Goal: Transaction & Acquisition: Purchase product/service

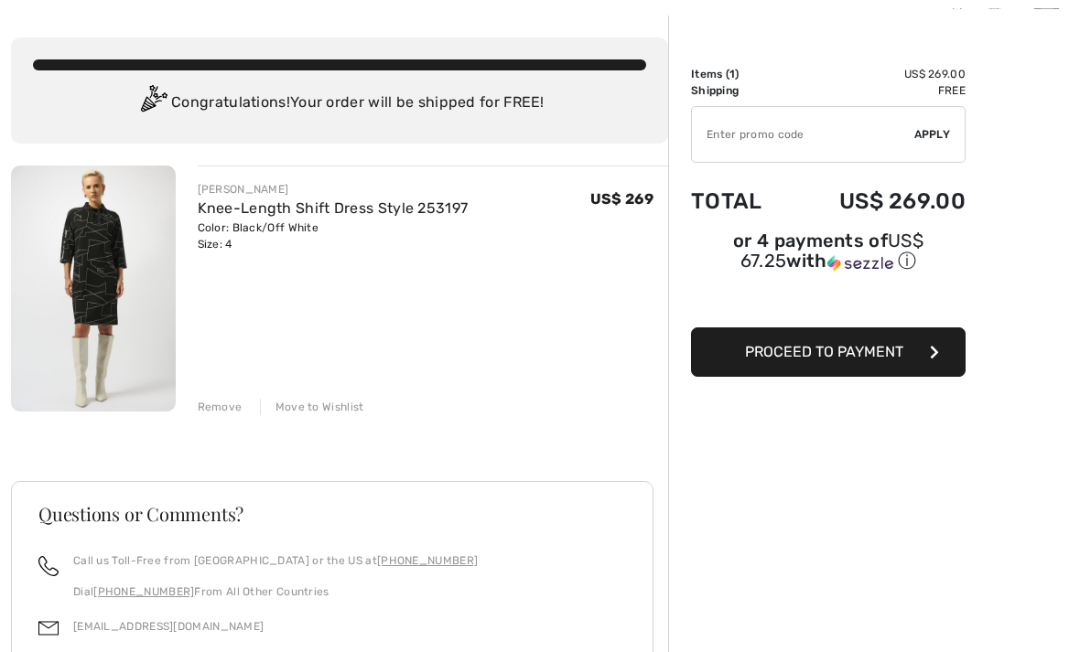
scroll to position [74, 0]
click at [210, 407] on div "Remove" at bounding box center [220, 407] width 45 height 16
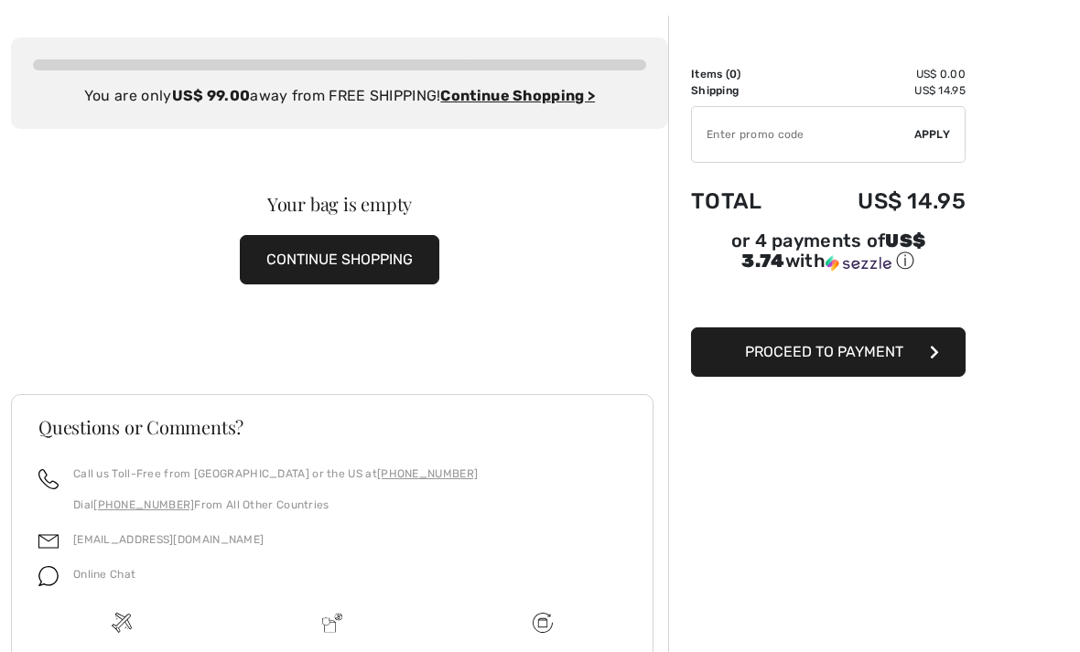
scroll to position [0, 0]
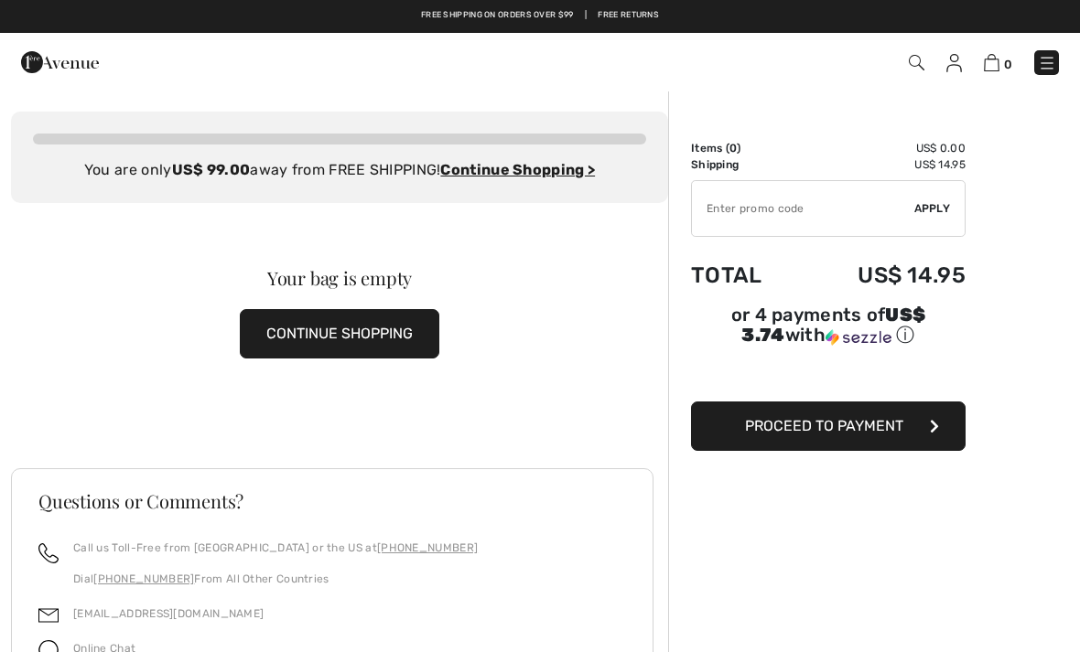
click at [79, 74] on img at bounding box center [60, 62] width 78 height 37
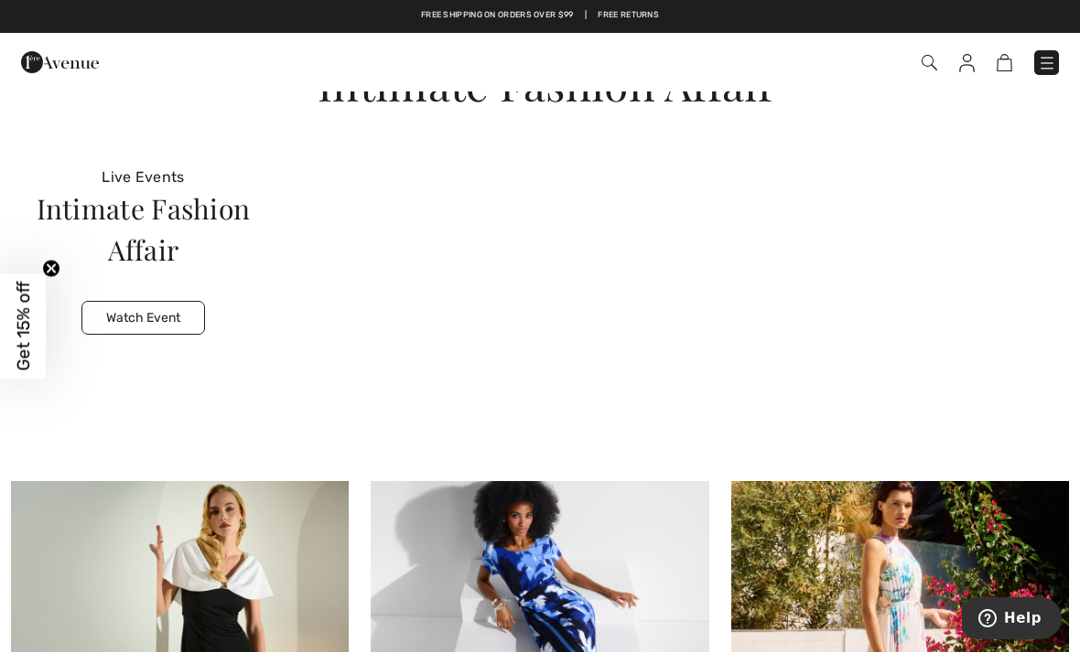
scroll to position [4643, 0]
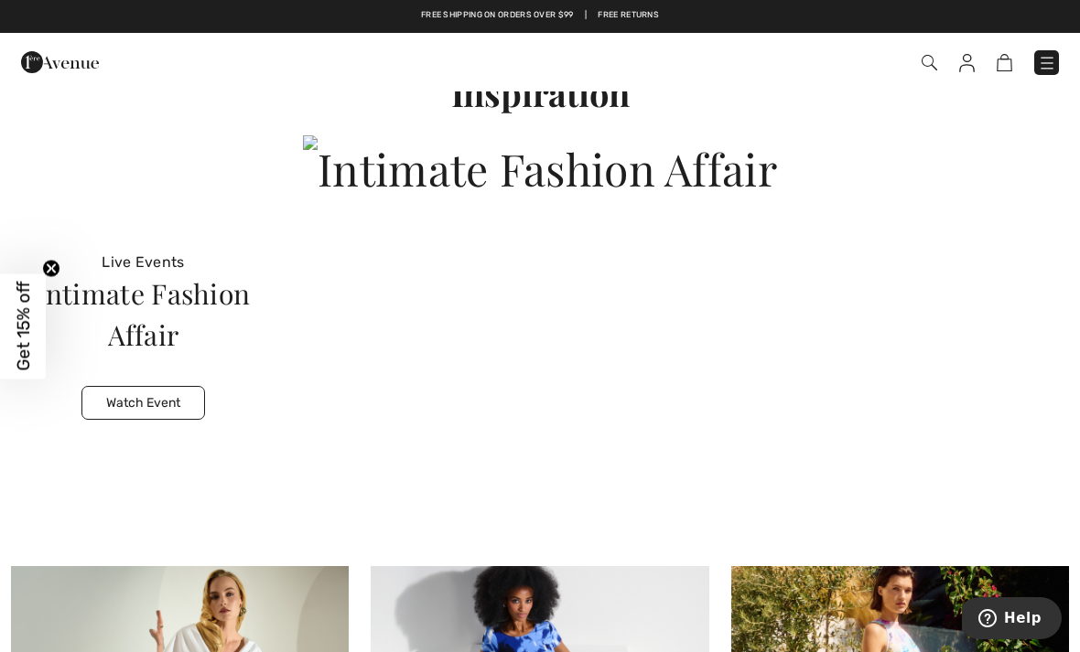
click at [777, 201] on img at bounding box center [540, 168] width 474 height 66
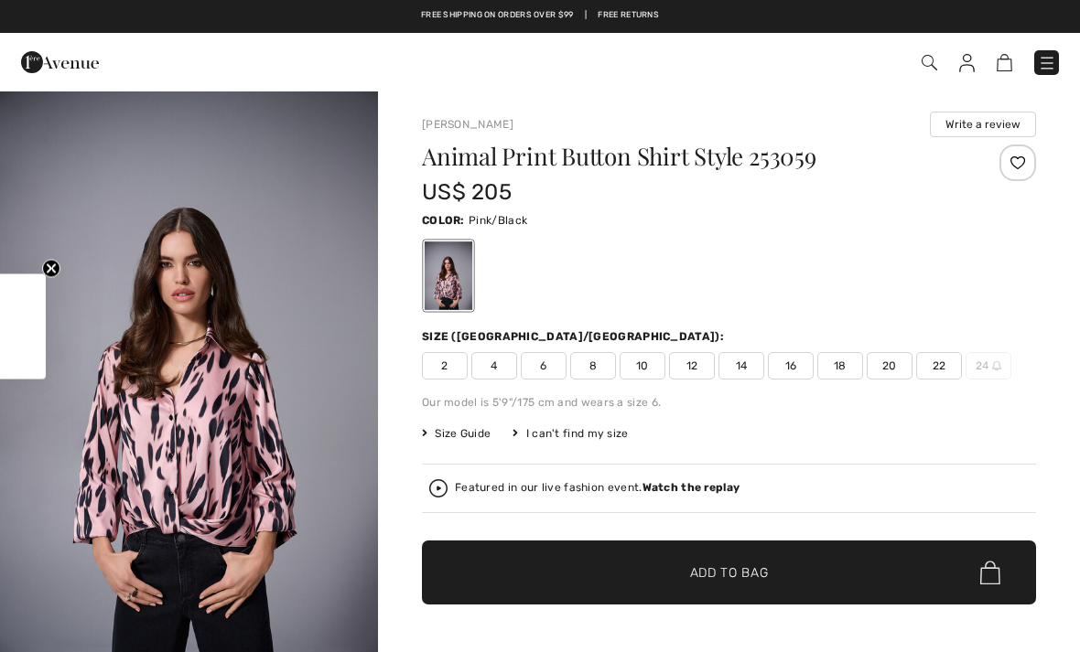
click at [444, 370] on span "2" at bounding box center [445, 365] width 46 height 27
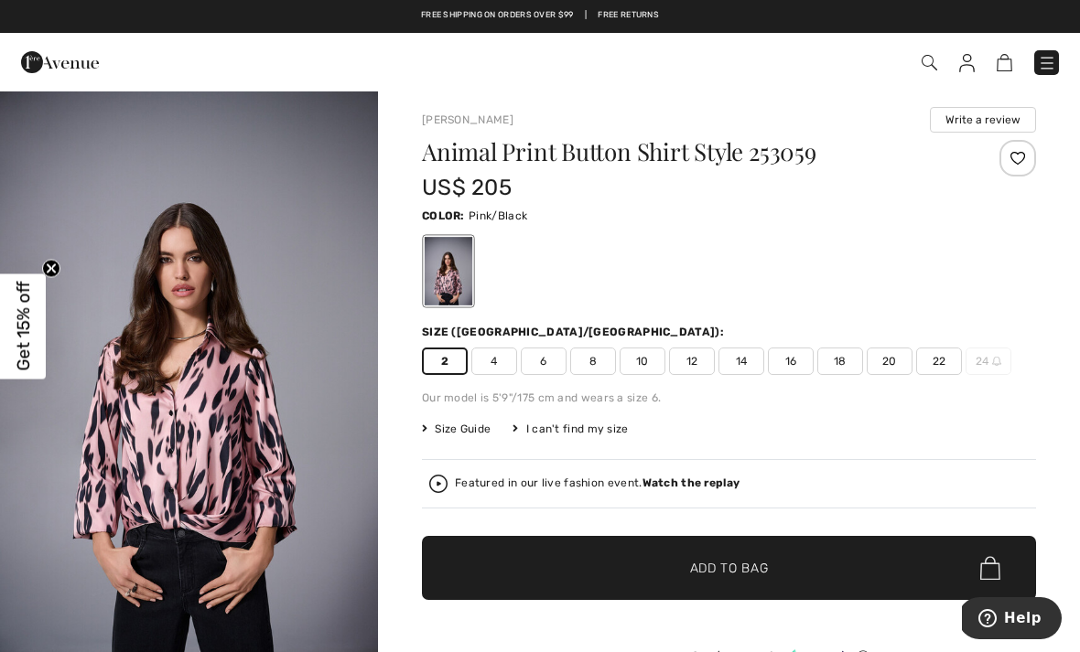
scroll to position [5, 0]
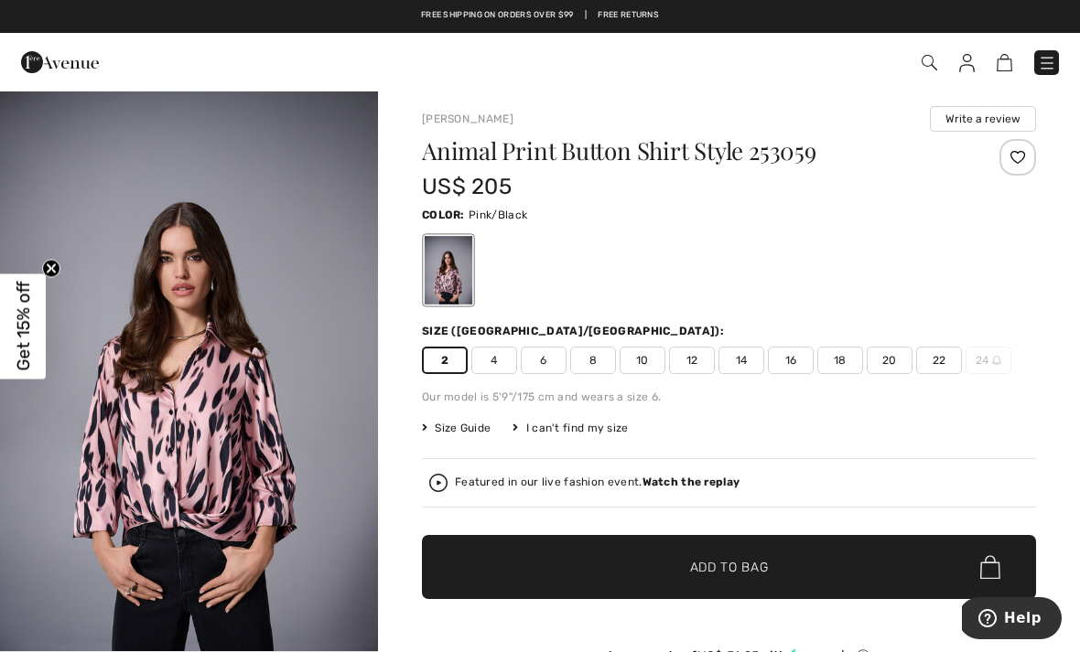
click at [815, 571] on span "✔ Added to Bag Add to Bag" at bounding box center [729, 567] width 614 height 64
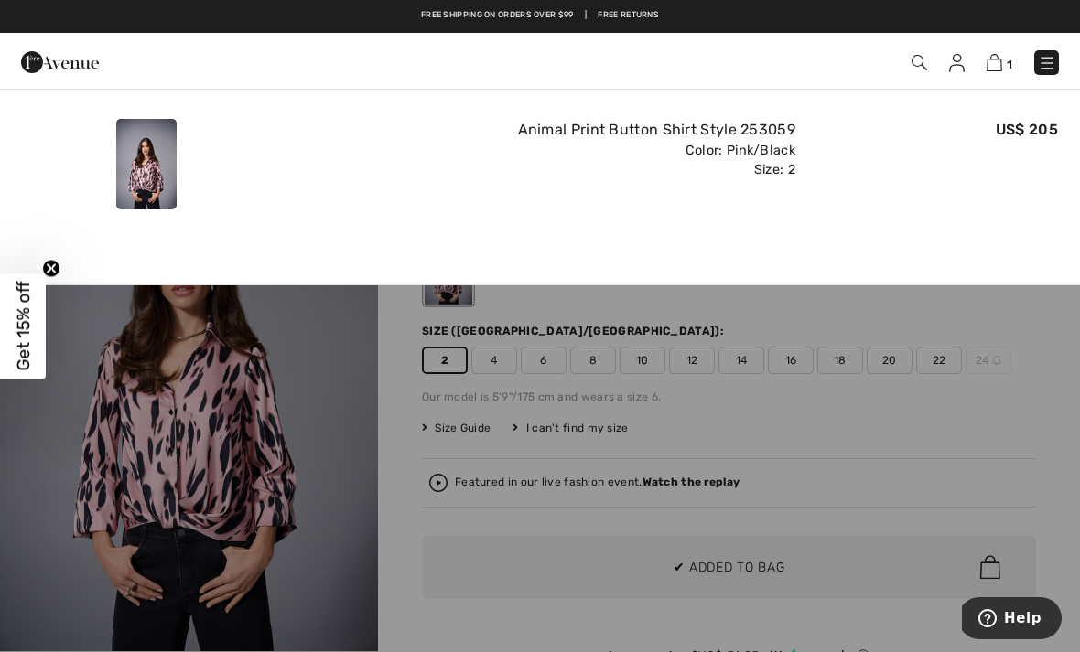
scroll to position [0, 0]
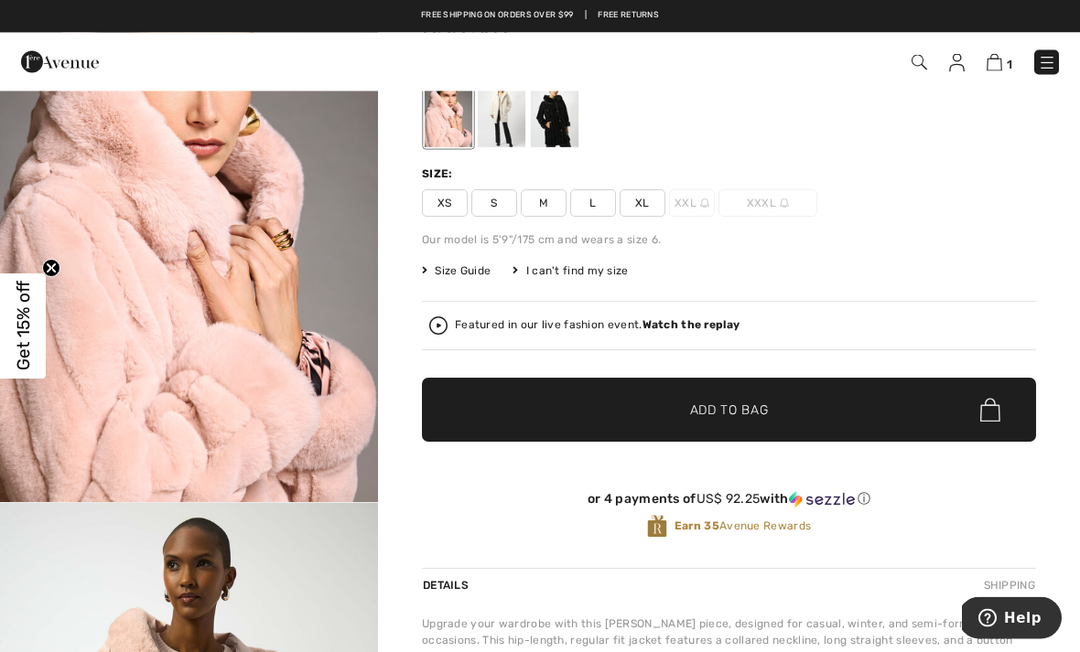
scroll to position [158, 0]
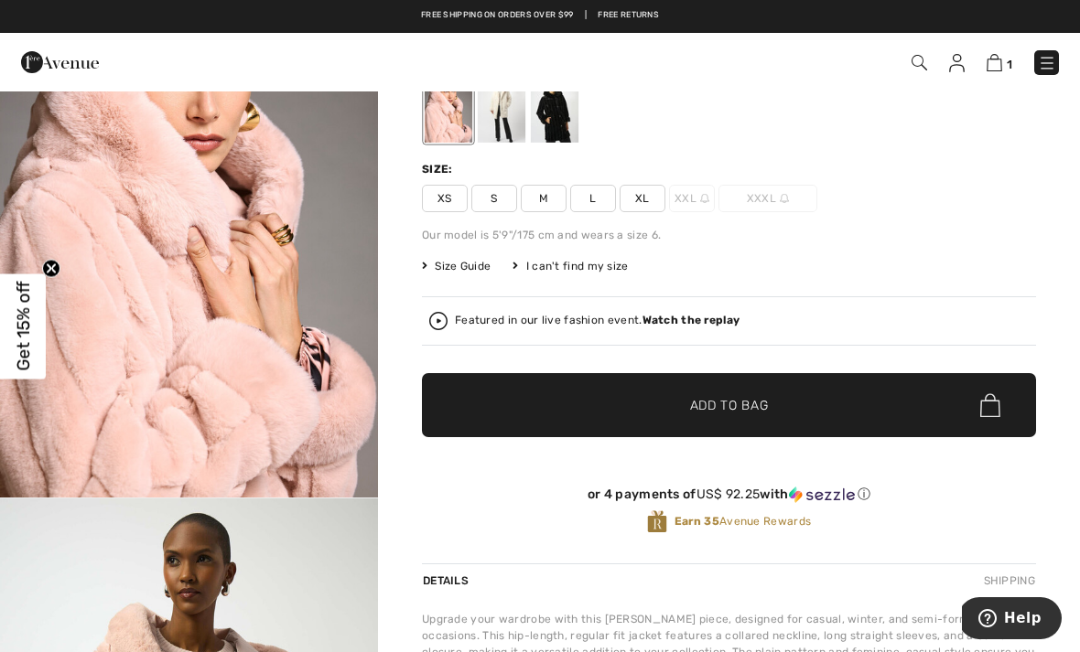
click at [458, 274] on span "Size Guide" at bounding box center [456, 266] width 69 height 16
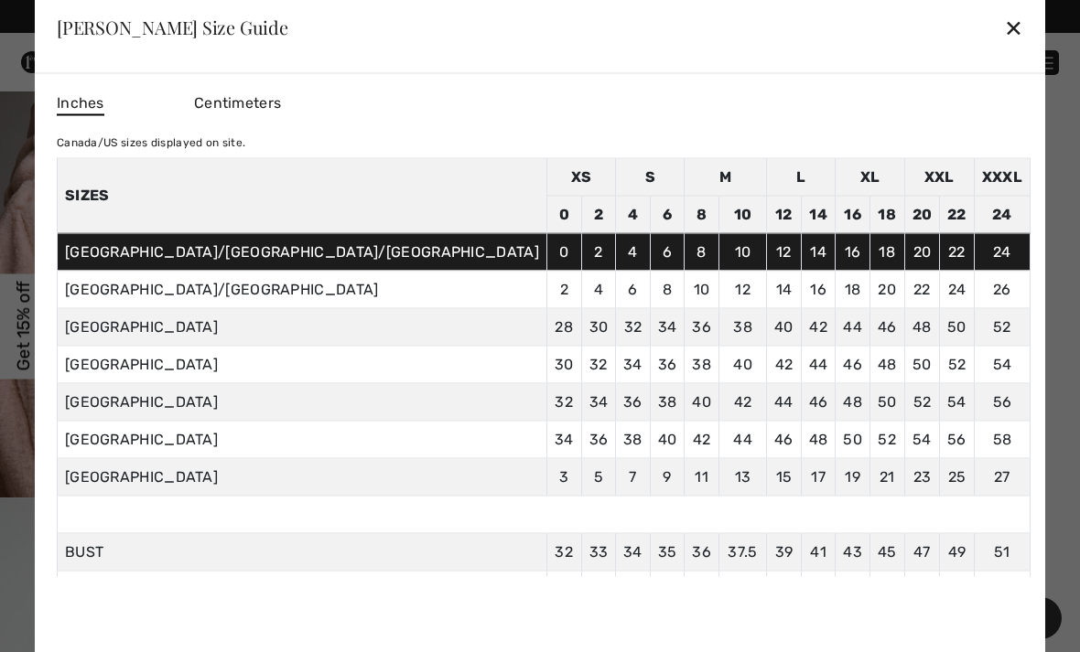
click at [986, 219] on div at bounding box center [540, 326] width 1080 height 652
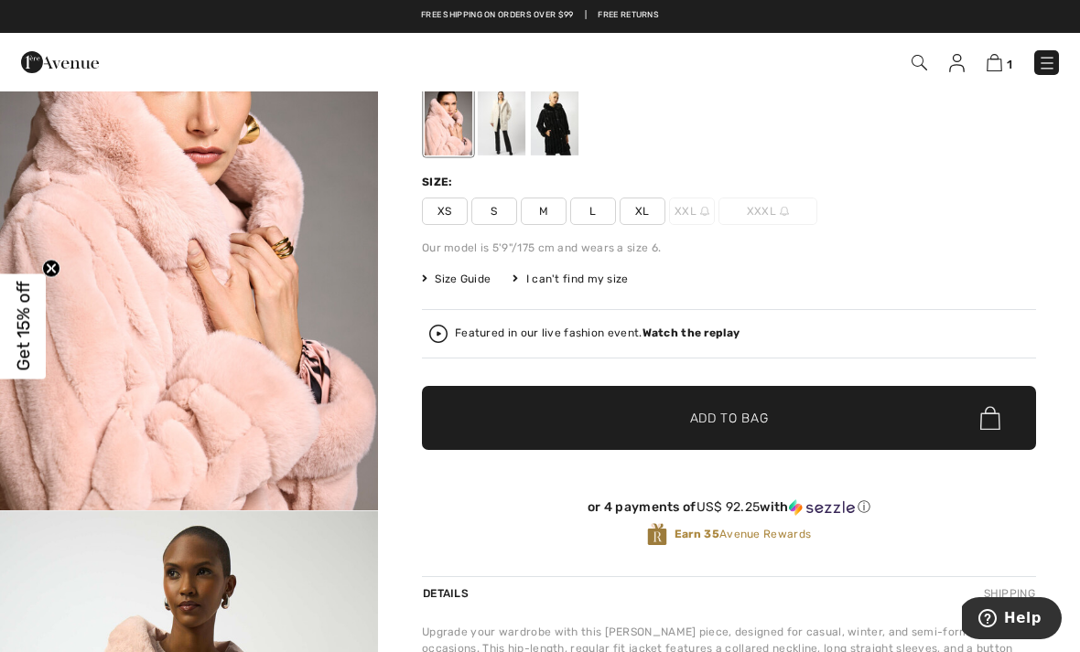
scroll to position [109, 0]
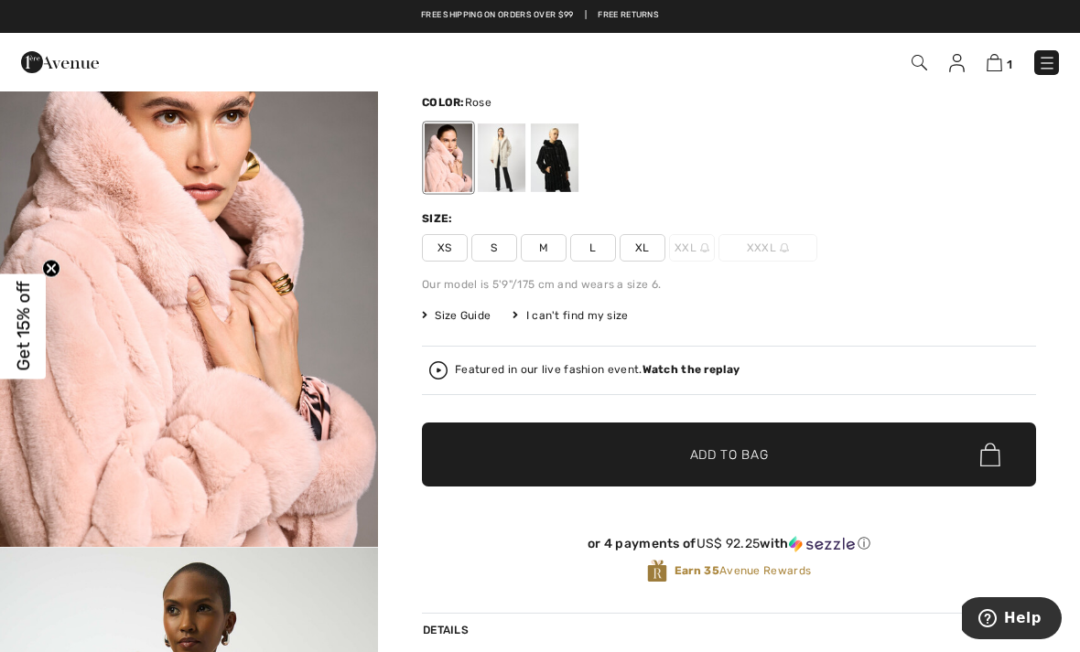
click at [497, 257] on span "S" at bounding box center [494, 247] width 46 height 27
click at [850, 463] on span "✔ Added to Bag Add to Bag" at bounding box center [729, 455] width 614 height 64
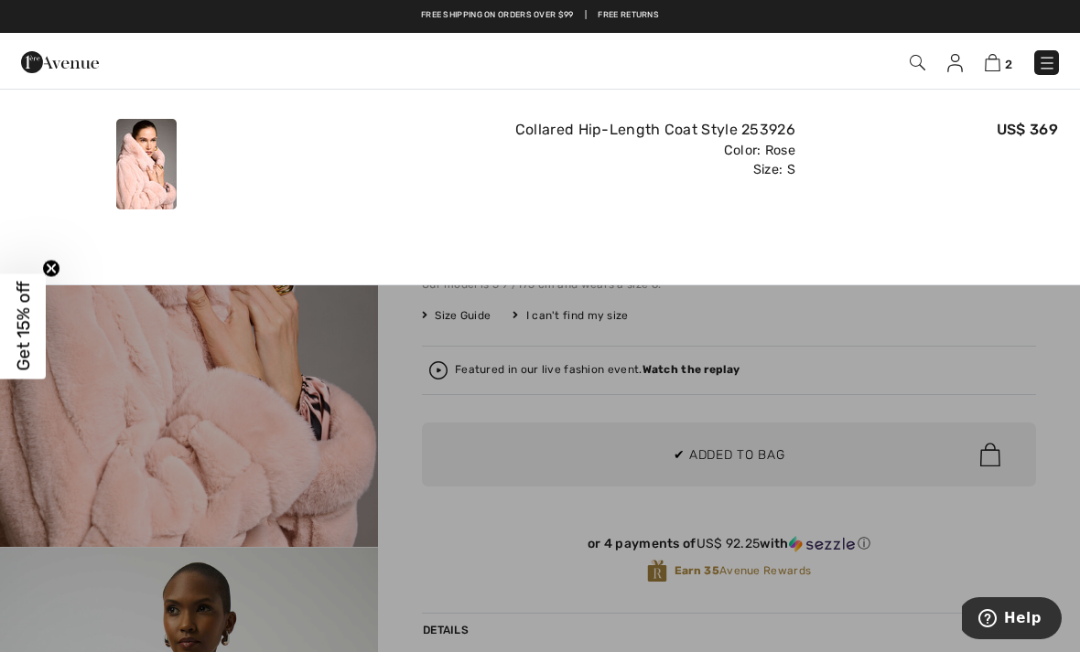
scroll to position [0, 0]
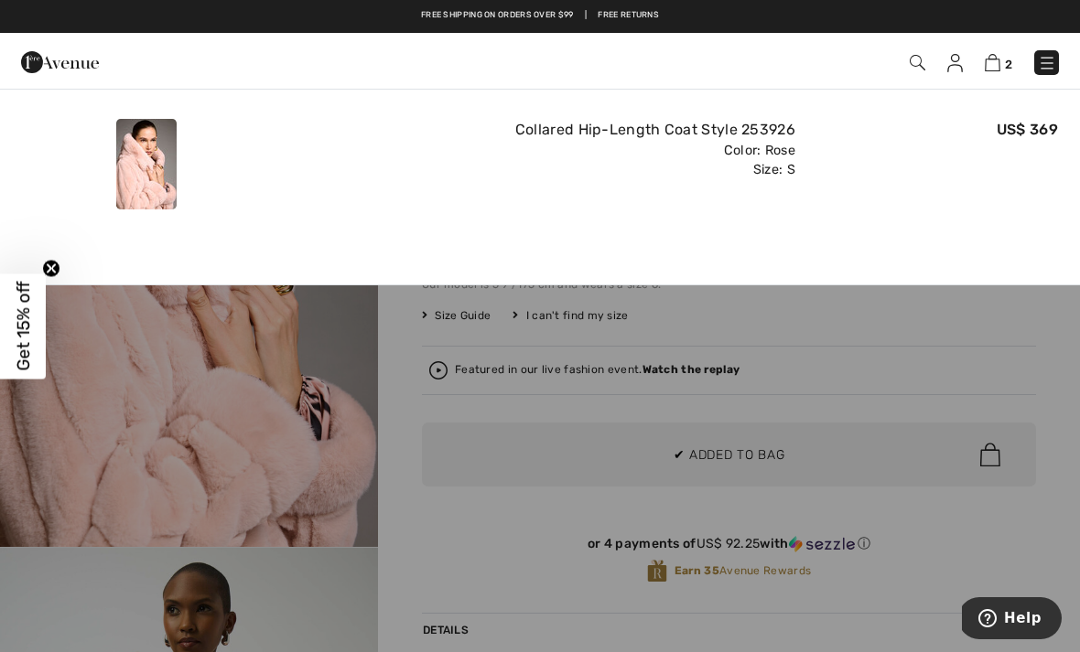
click at [990, 65] on img at bounding box center [993, 62] width 16 height 17
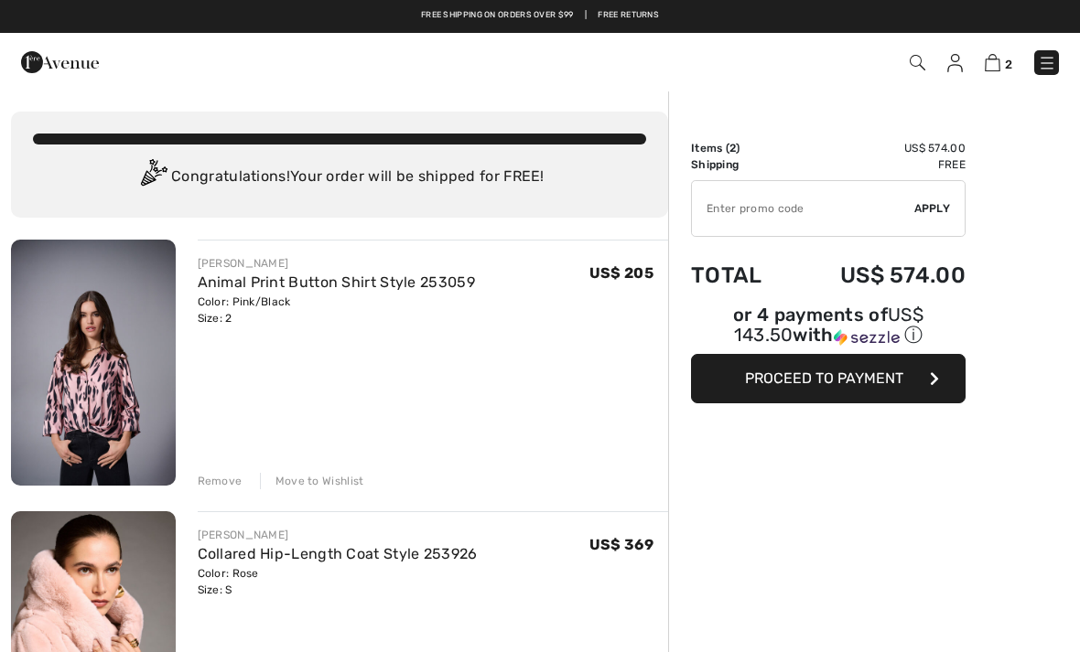
checkbox input "true"
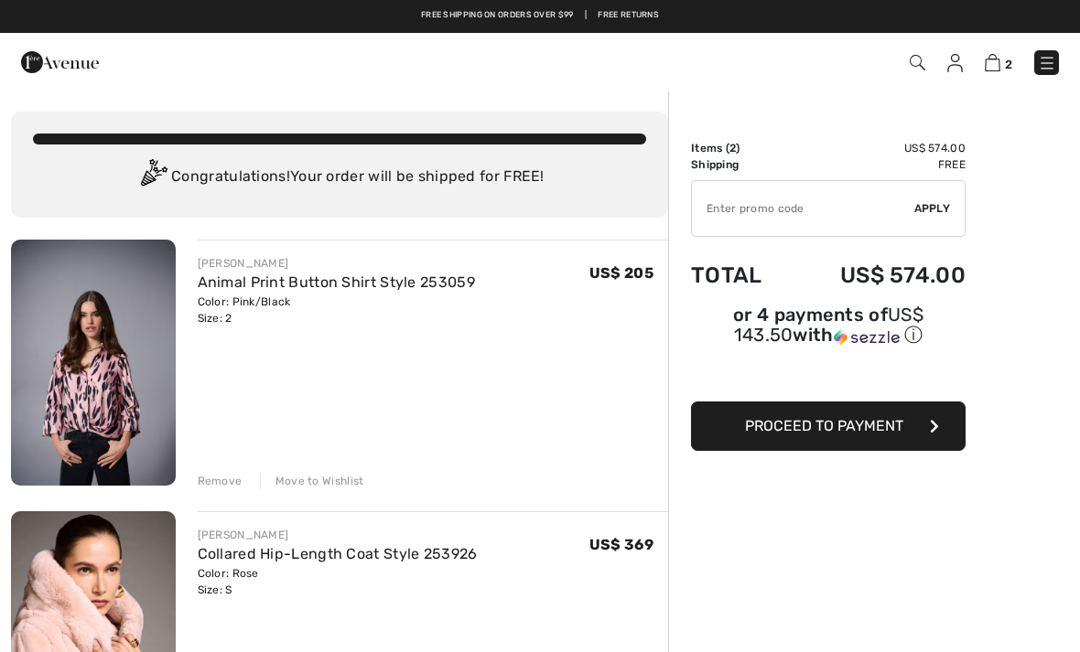
click at [798, 211] on input "TEXT" at bounding box center [803, 208] width 222 height 55
type input "LIVE10"
click at [923, 191] on div "✔ Apply Remove" at bounding box center [828, 208] width 275 height 57
click at [924, 207] on span "Apply" at bounding box center [932, 208] width 37 height 16
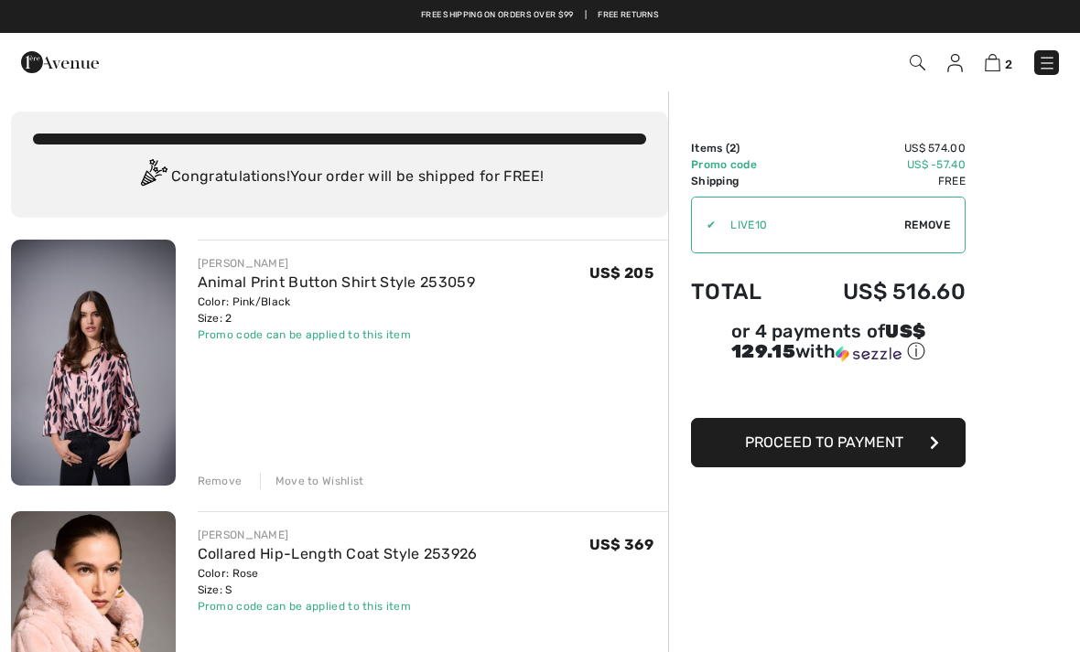
click at [81, 74] on img at bounding box center [60, 62] width 78 height 37
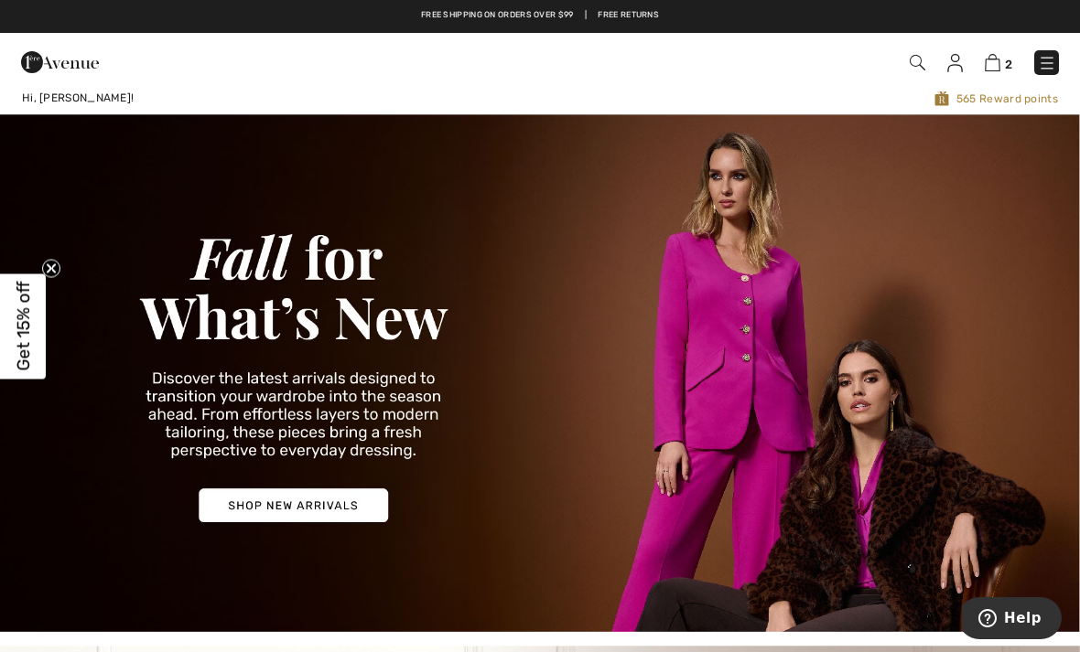
click at [994, 59] on img at bounding box center [993, 62] width 16 height 17
